Goal: Transaction & Acquisition: Purchase product/service

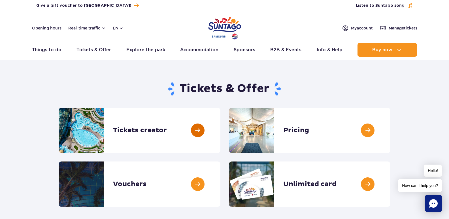
click at [220, 131] on link at bounding box center [220, 130] width 0 height 45
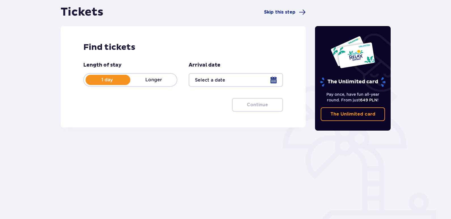
scroll to position [57, 0]
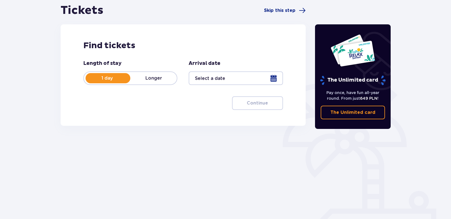
click at [236, 79] on div at bounding box center [236, 78] width 94 height 14
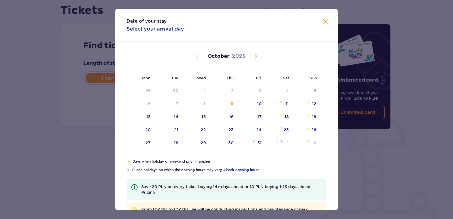
click at [255, 57] on span "Next month" at bounding box center [256, 56] width 7 height 7
drag, startPoint x: 285, startPoint y: 118, endPoint x: 280, endPoint y: 128, distance: 11.8
click at [285, 118] on div "15" at bounding box center [286, 117] width 4 height 6
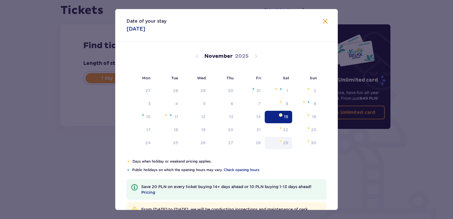
type input "15.11.25"
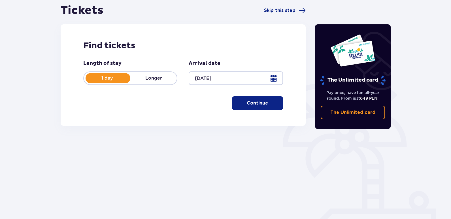
click at [260, 103] on p "Continue" at bounding box center [257, 103] width 21 height 6
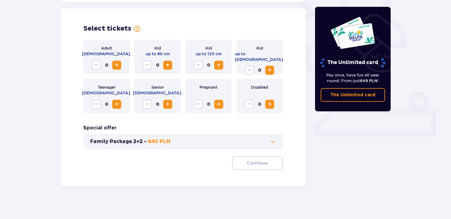
scroll to position [157, 0]
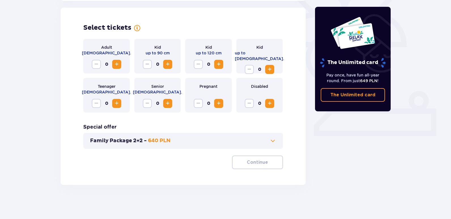
click at [218, 103] on span "Increase" at bounding box center [218, 103] width 7 height 7
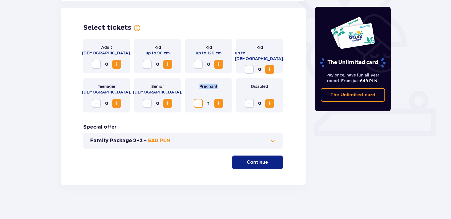
drag, startPoint x: 219, startPoint y: 86, endPoint x: 200, endPoint y: 87, distance: 19.3
click at [200, 87] on div "Pregnant 1" at bounding box center [208, 95] width 46 height 35
copy p "Pregnant"
click at [196, 103] on span "Decrease" at bounding box center [198, 103] width 7 height 7
click at [118, 64] on span "Increase" at bounding box center [116, 64] width 7 height 7
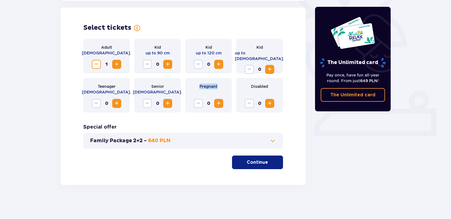
click at [118, 64] on span "Increase" at bounding box center [116, 64] width 7 height 7
click at [263, 164] on button "Continue" at bounding box center [257, 163] width 51 height 14
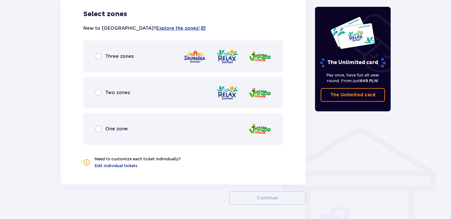
scroll to position [326, 0]
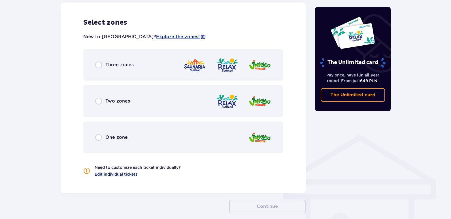
click at [99, 99] on input "radio" at bounding box center [98, 101] width 7 height 7
radio input "true"
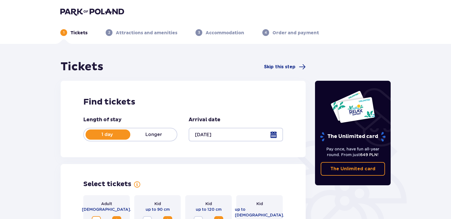
scroll to position [0, 0]
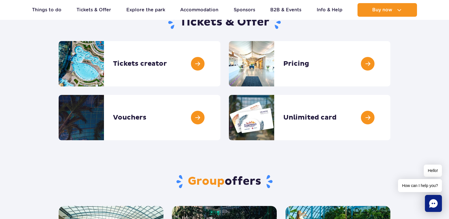
scroll to position [57, 0]
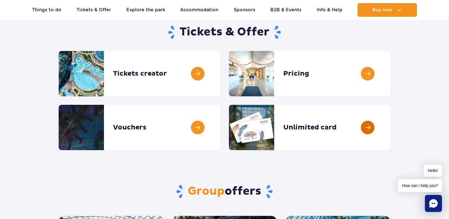
click at [390, 129] on link at bounding box center [390, 127] width 0 height 45
click at [220, 125] on link at bounding box center [220, 127] width 0 height 45
